Goal: Information Seeking & Learning: Learn about a topic

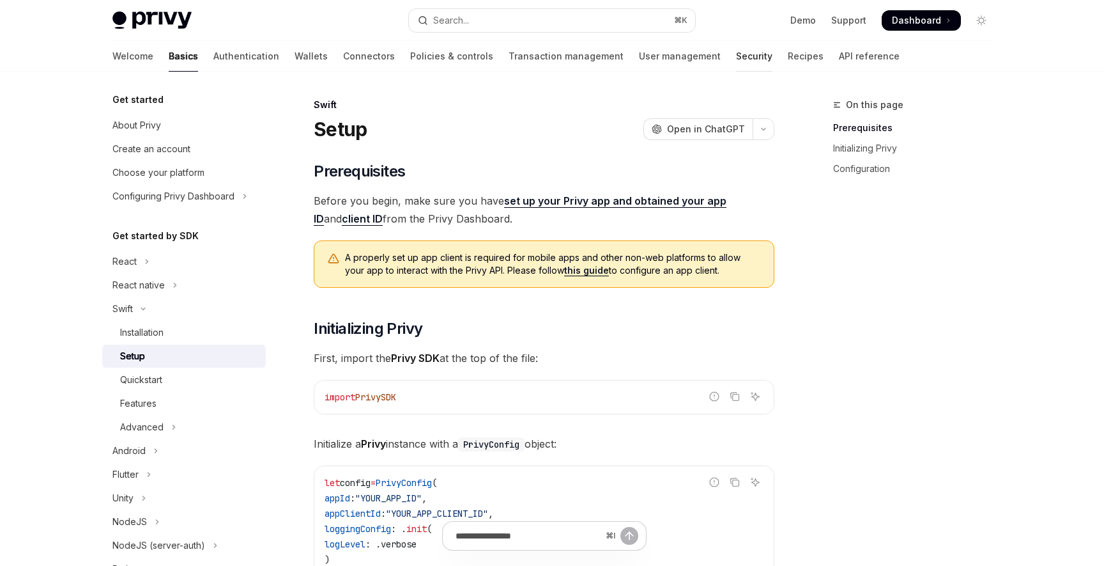
click at [736, 59] on link "Security" at bounding box center [754, 56] width 36 height 31
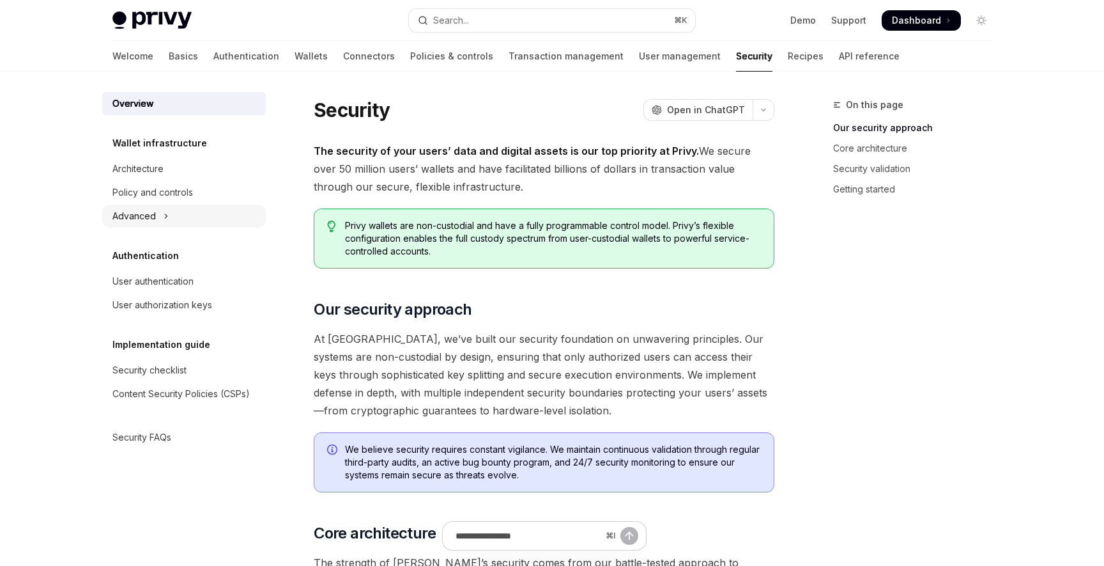
click at [164, 216] on icon "Toggle Advanced section" at bounding box center [166, 215] width 5 height 15
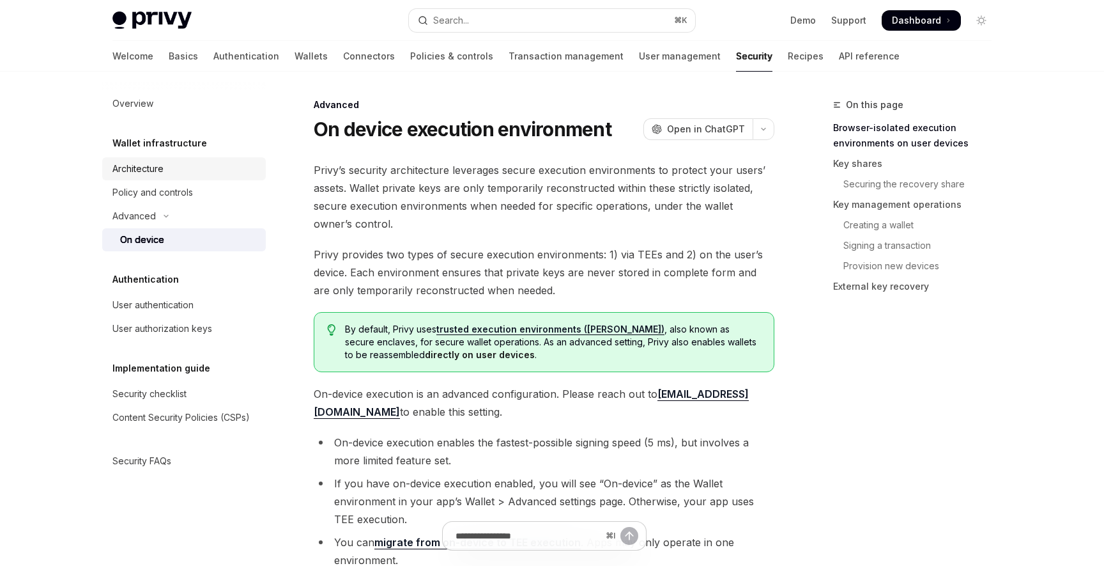
click at [160, 166] on div "Architecture" at bounding box center [137, 168] width 51 height 15
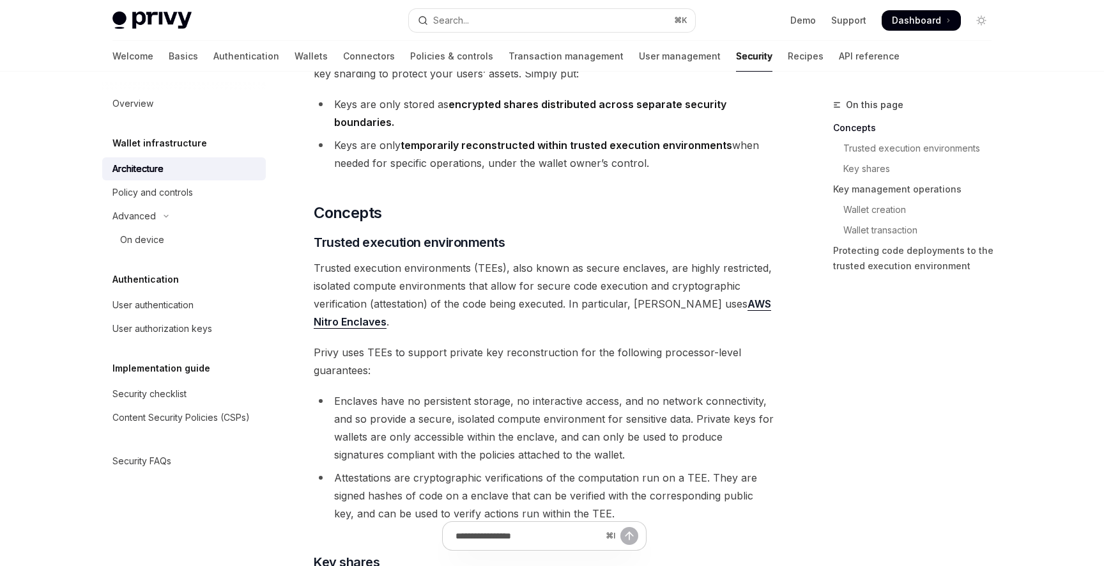
scroll to position [121, 0]
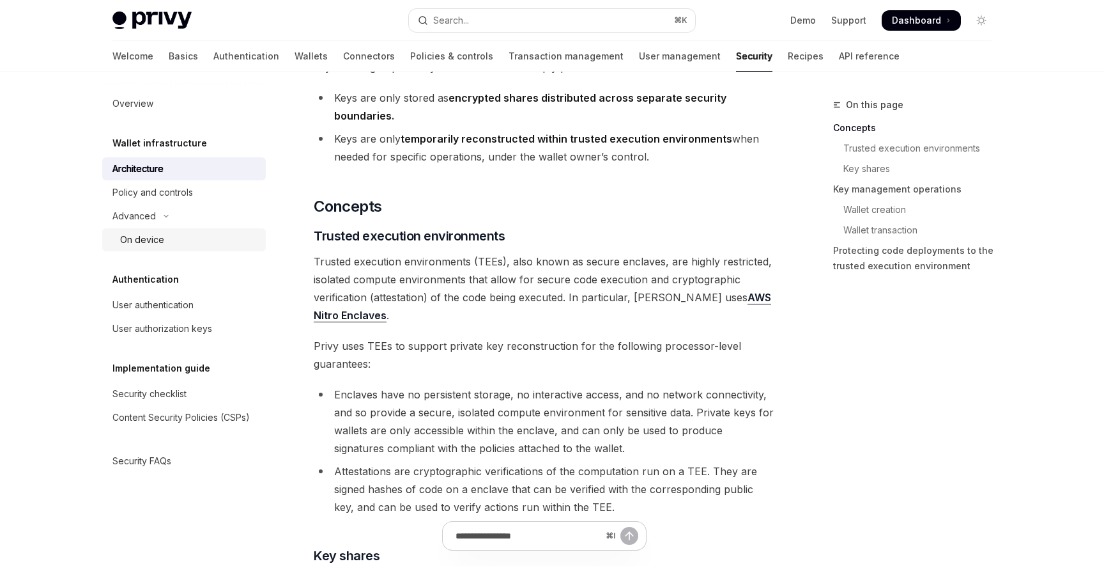
click at [155, 245] on div "On device" at bounding box center [142, 239] width 44 height 15
type textarea "*"
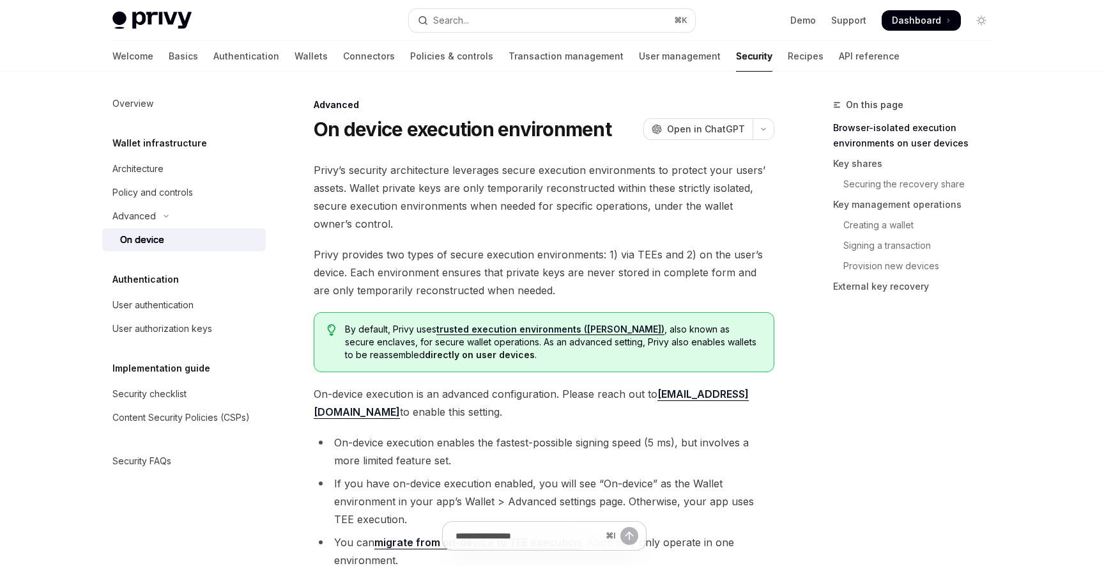
click at [432, 206] on span "Privy’s security architecture leverages secure execution environments to protec…" at bounding box center [544, 197] width 461 height 72
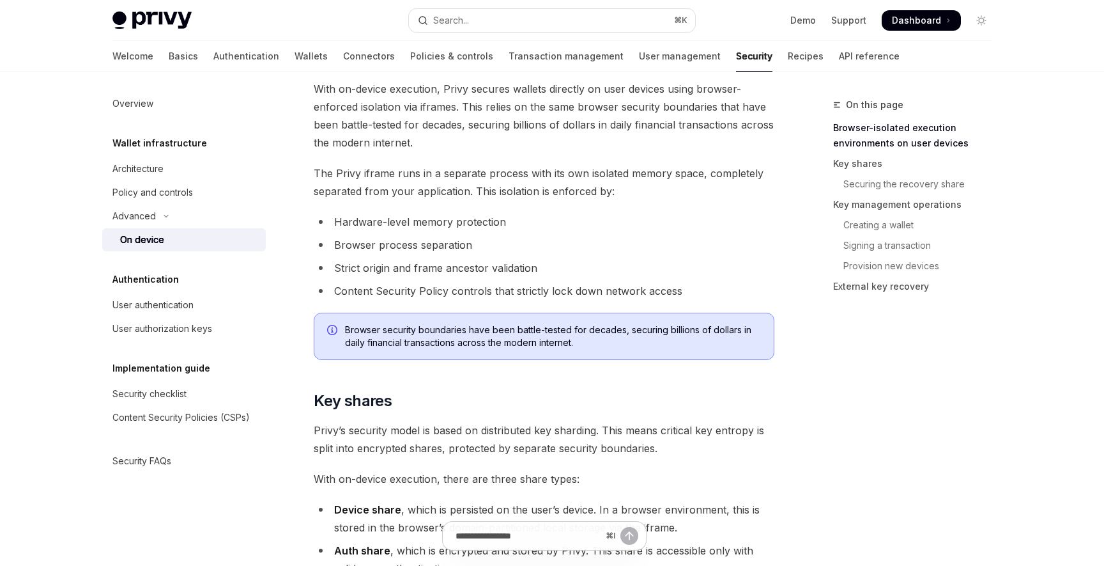
scroll to position [350, 0]
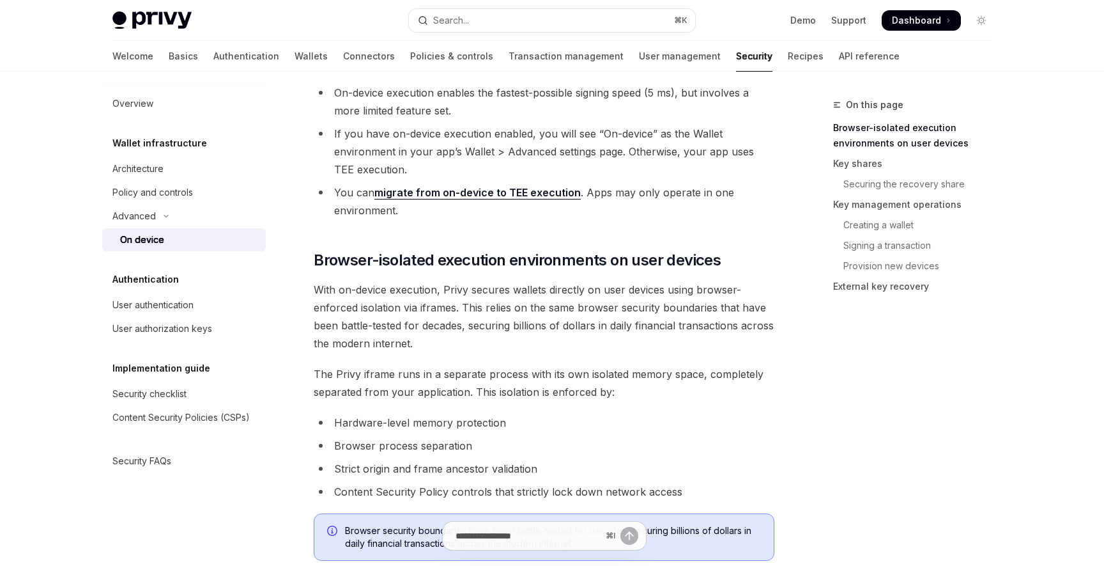
click at [445, 140] on li "If you have on-device execution enabled, you will see “On-device” as the Wallet…" at bounding box center [544, 152] width 461 height 54
